Goal: Navigation & Orientation: Find specific page/section

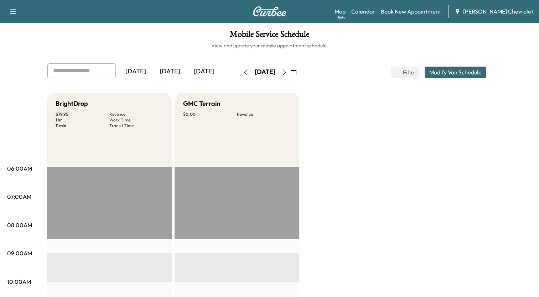
click at [243, 73] on icon "button" at bounding box center [246, 72] width 6 height 6
click at [287, 73] on icon "button" at bounding box center [284, 72] width 6 height 6
click at [296, 74] on icon "button" at bounding box center [294, 72] width 6 height 6
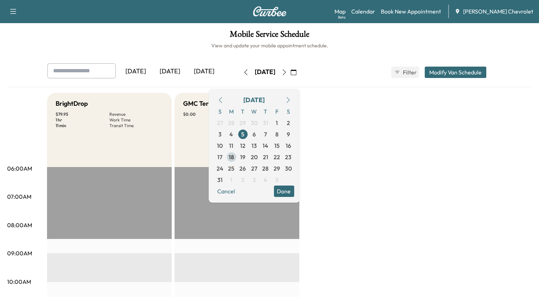
click at [234, 155] on span "18" at bounding box center [231, 157] width 5 height 9
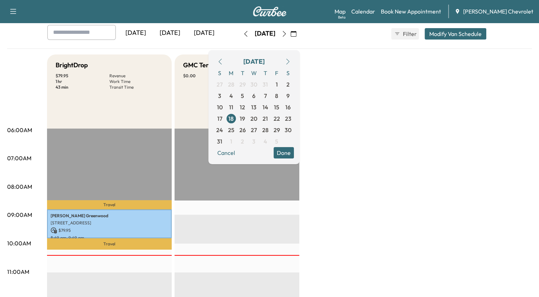
scroll to position [36, 0]
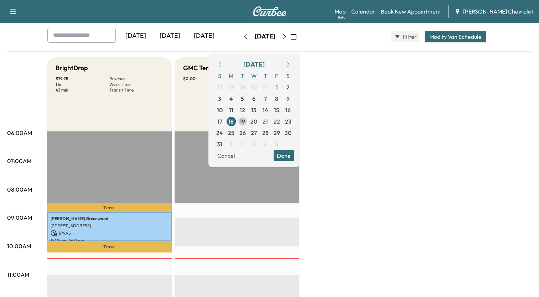
click at [245, 120] on span "19" at bounding box center [242, 121] width 5 height 9
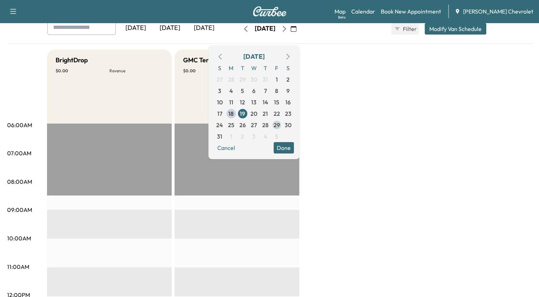
scroll to position [36, 0]
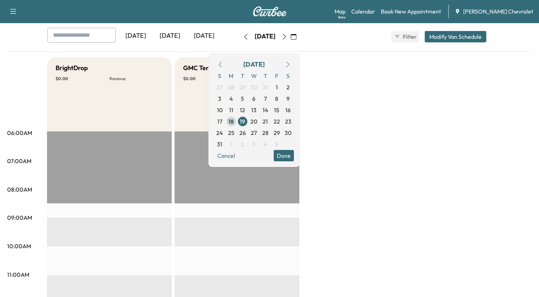
click at [234, 121] on span "18" at bounding box center [230, 121] width 5 height 9
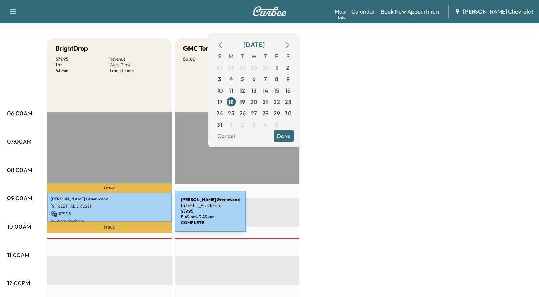
scroll to position [71, 0]
